Goal: Navigation & Orientation: Understand site structure

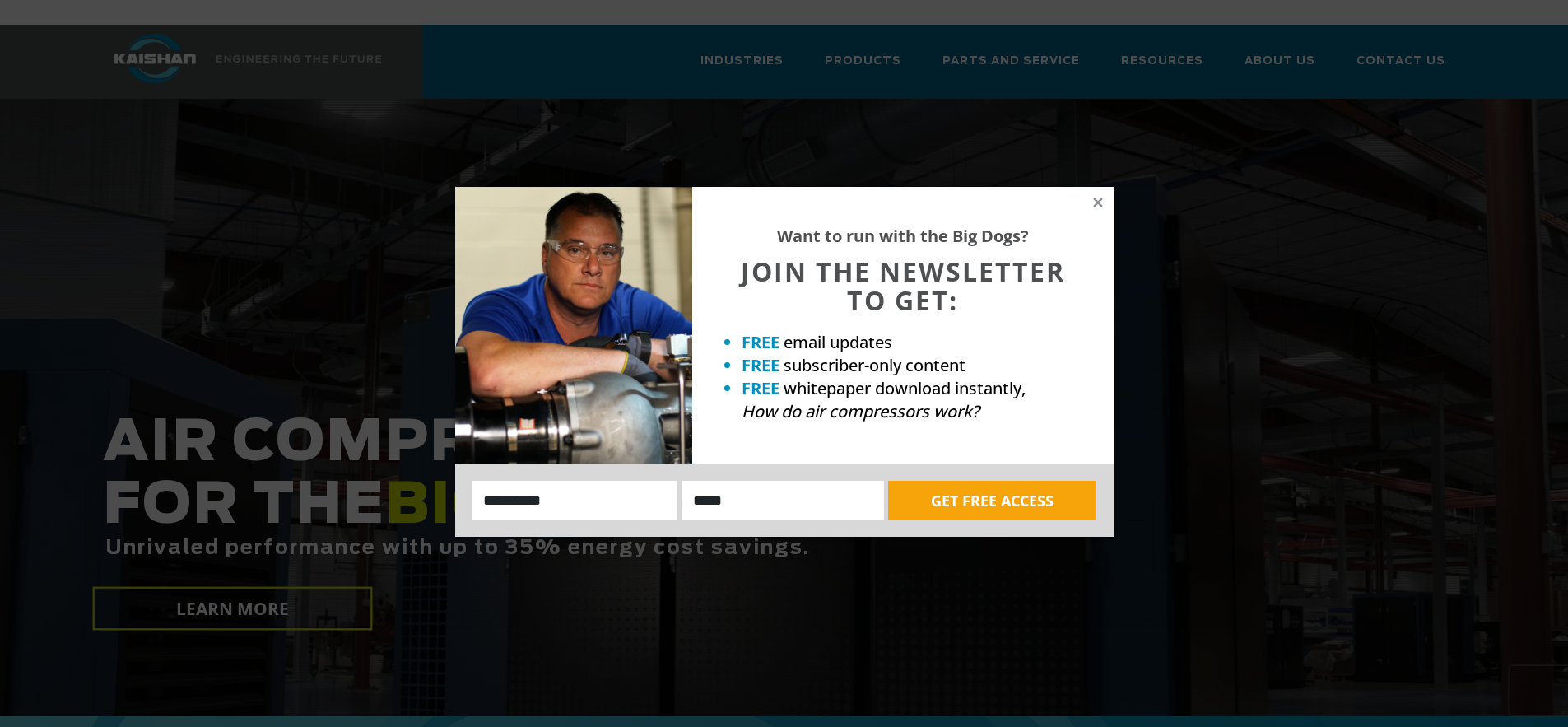
click at [1097, 214] on div "Want to run with the Big Dogs? JOIN THE NEWSLETTER TO GET: FREE email updates F…" at bounding box center [903, 325] width 421 height 277
drag, startPoint x: 1099, startPoint y: 203, endPoint x: 1165, endPoint y: 183, distance: 69.0
click at [1098, 205] on icon at bounding box center [1098, 202] width 15 height 15
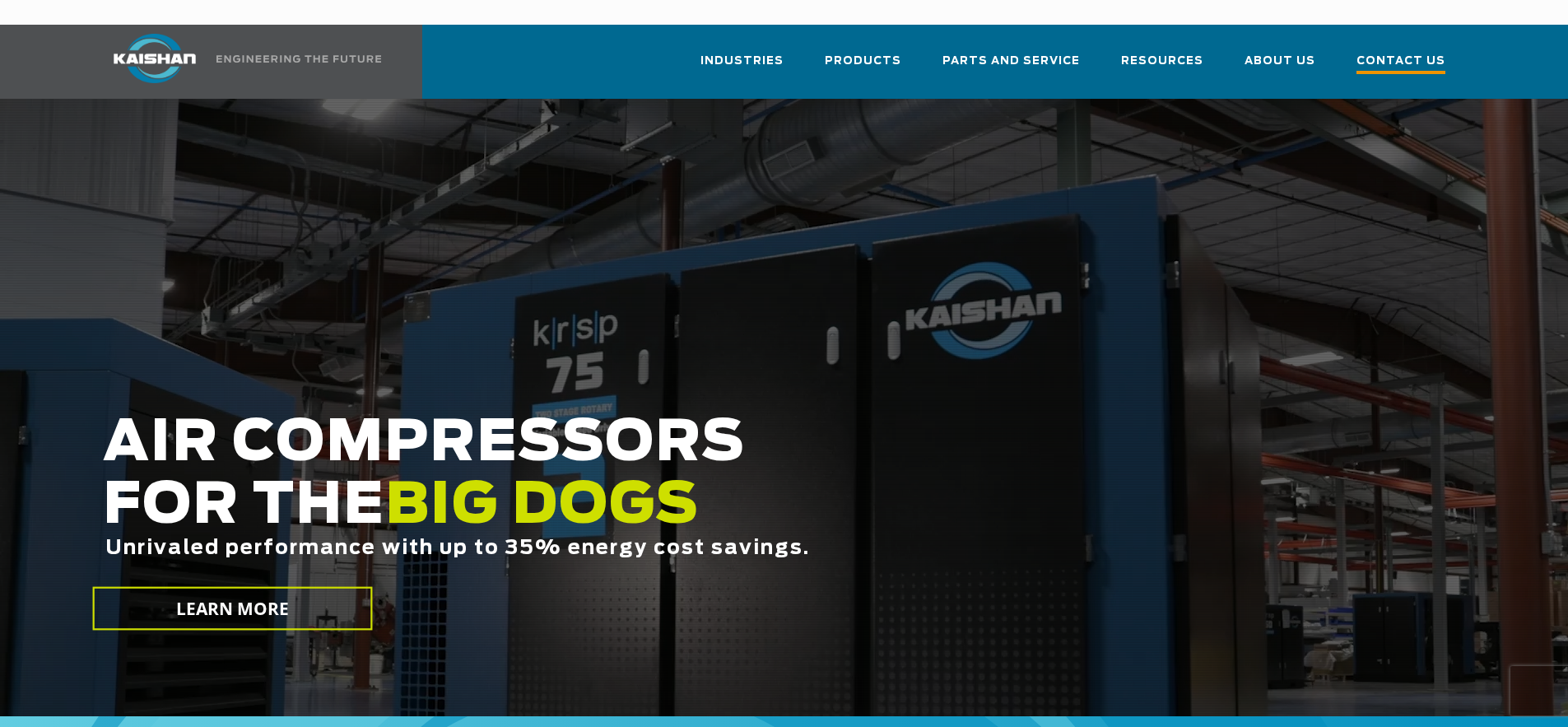
click at [1407, 52] on span "Contact Us" at bounding box center [1401, 62] width 89 height 22
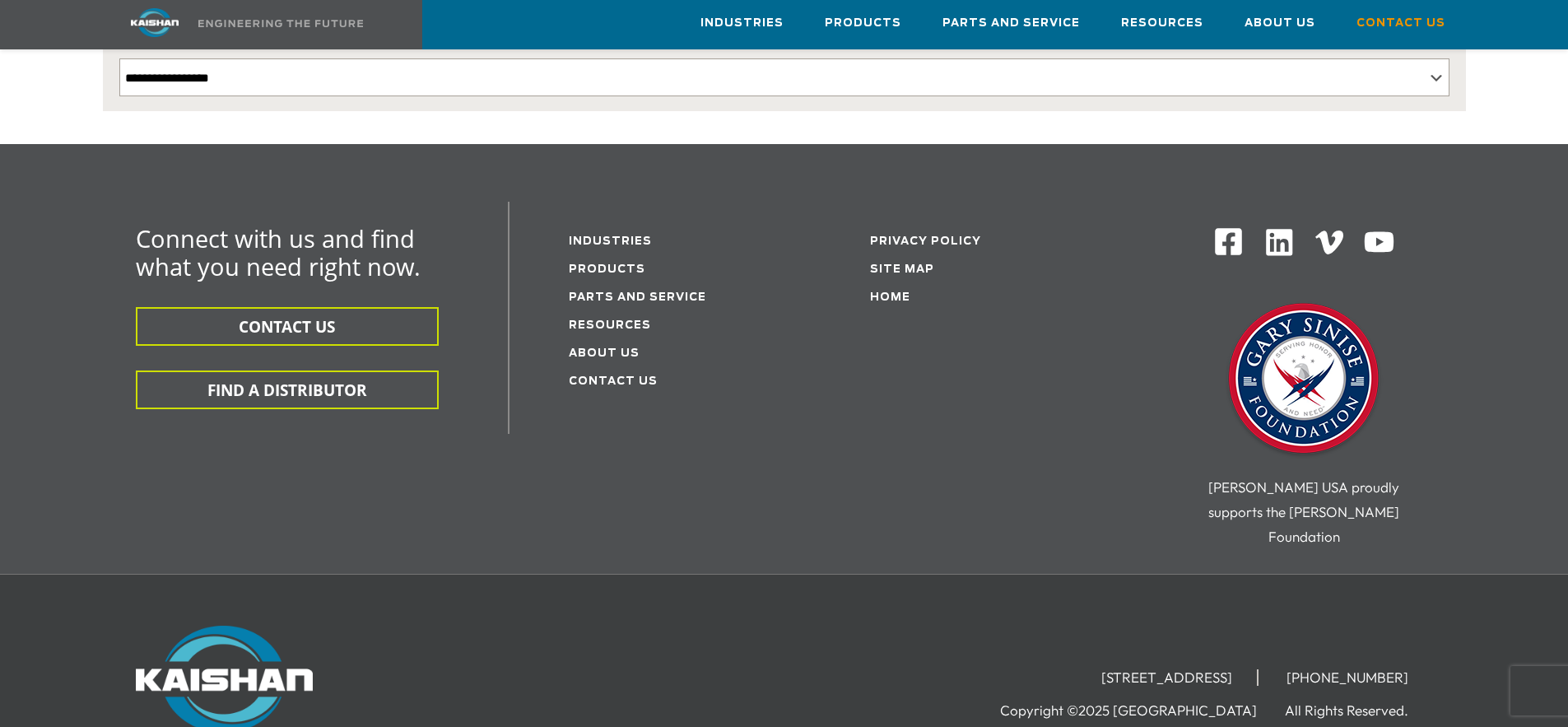
scroll to position [489, 0]
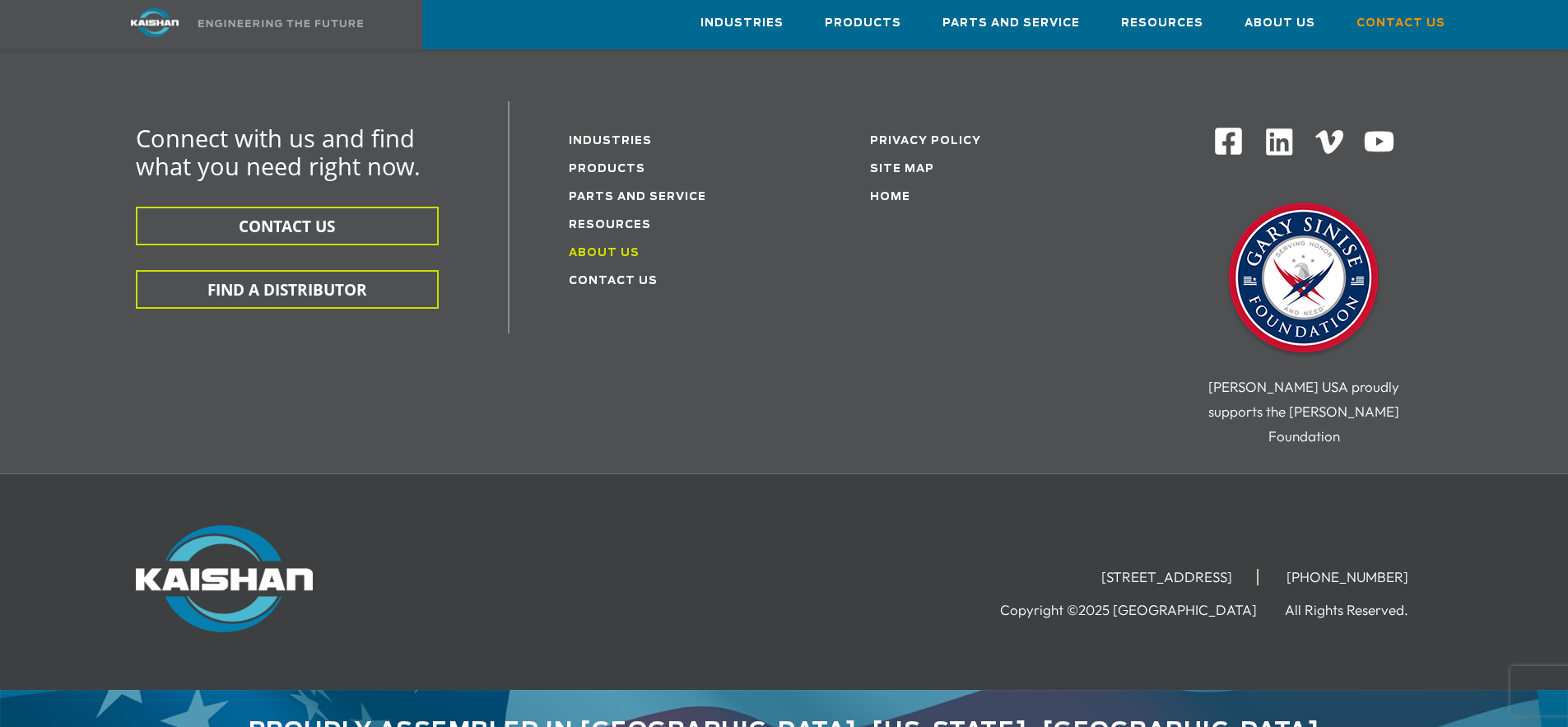
click at [615, 248] on link "About Us" at bounding box center [603, 253] width 71 height 11
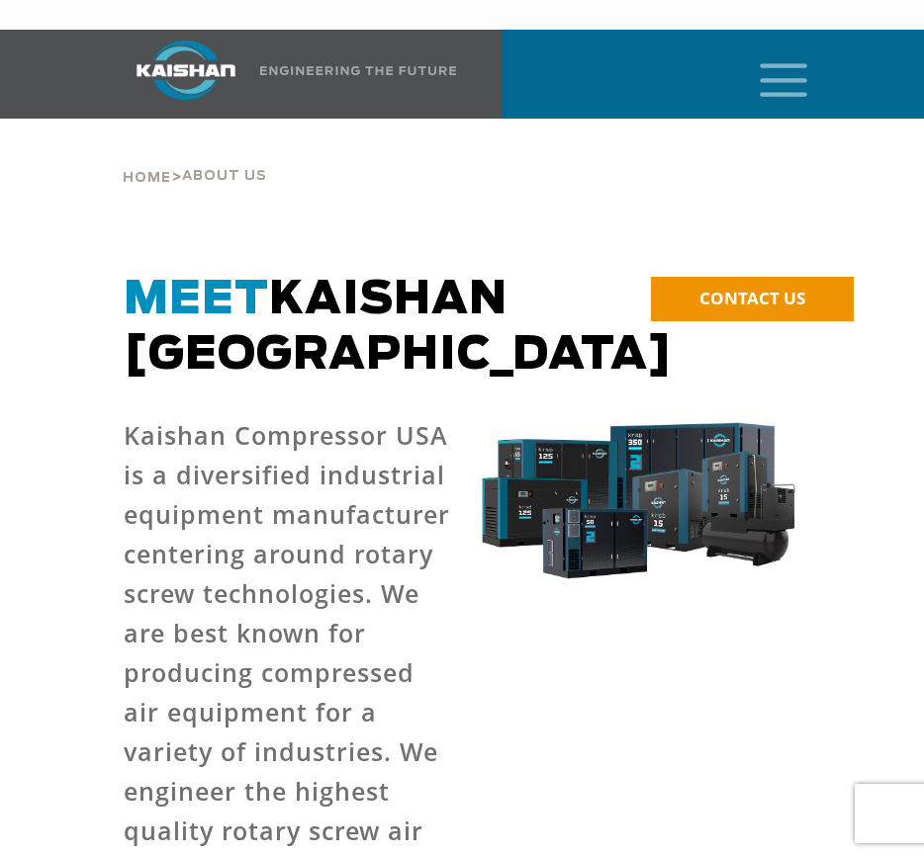
click at [195, 44] on img at bounding box center [186, 70] width 148 height 59
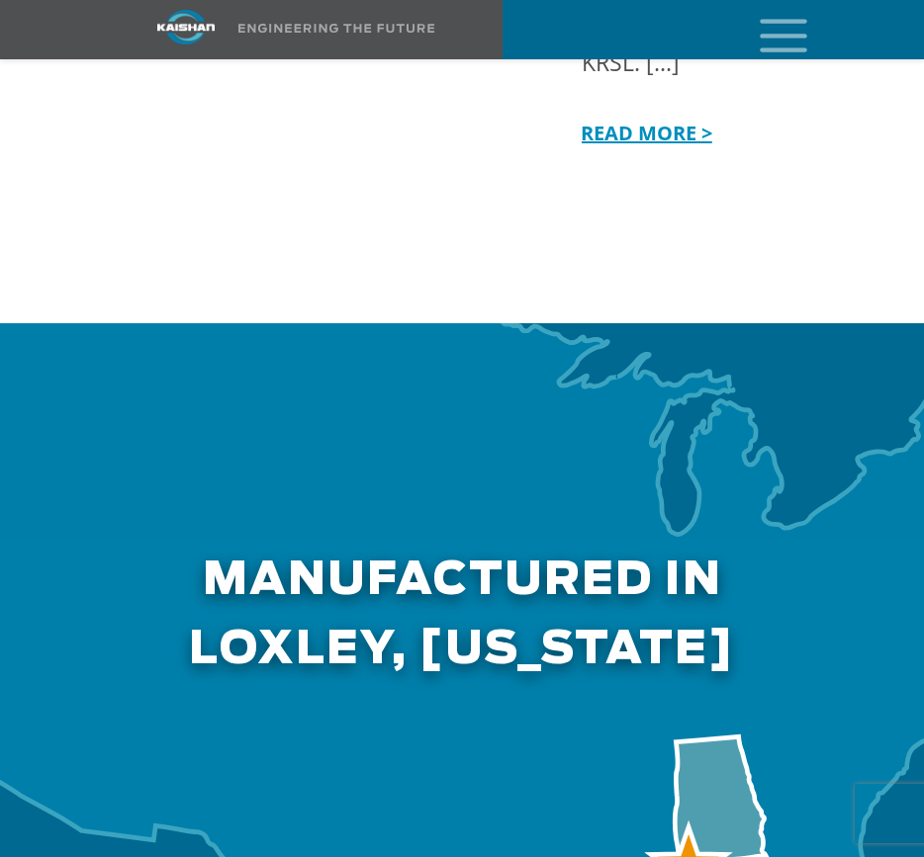
scroll to position [7321, 0]
